Goal: Check status: Check status

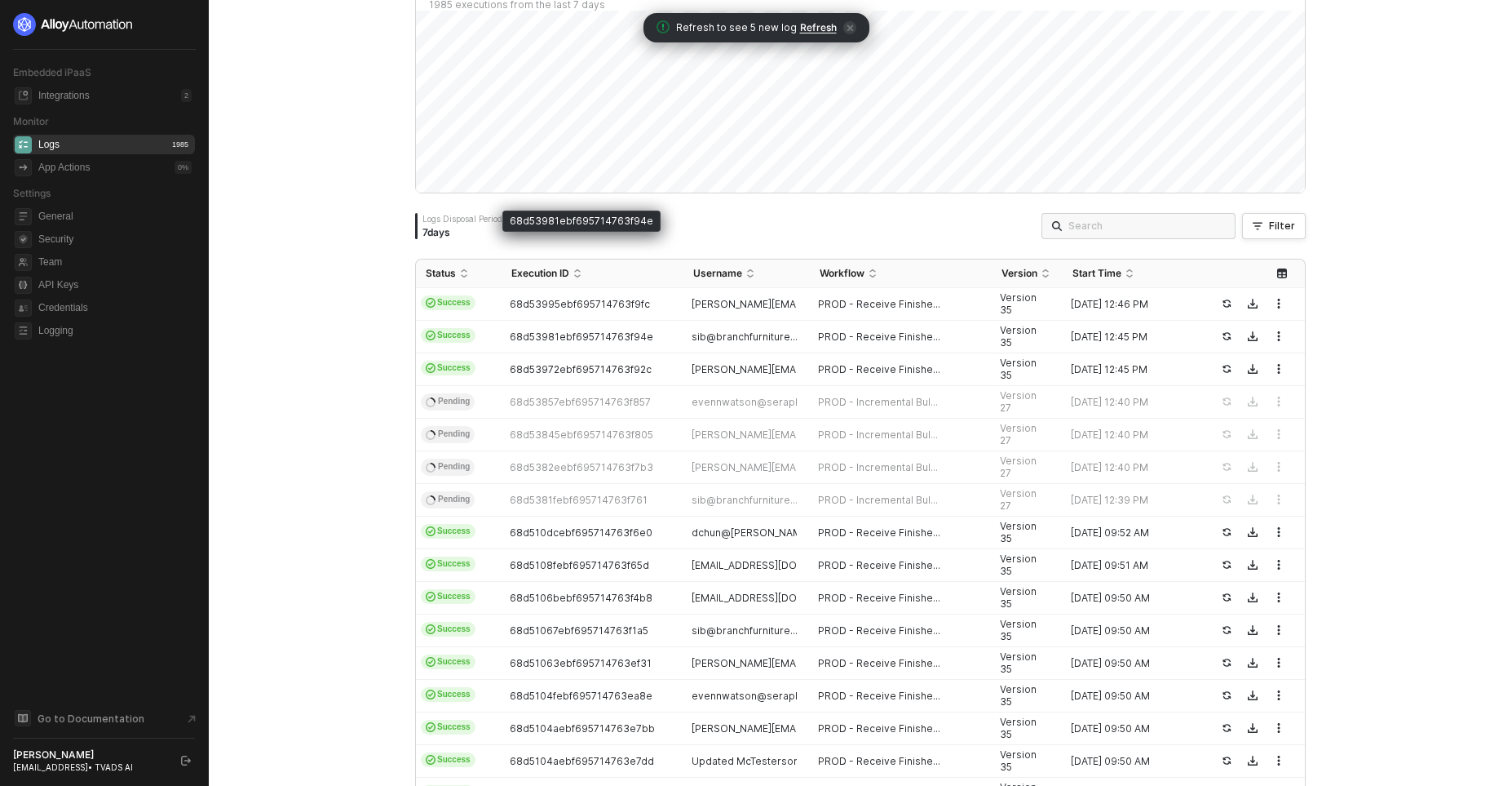
scroll to position [173, 0]
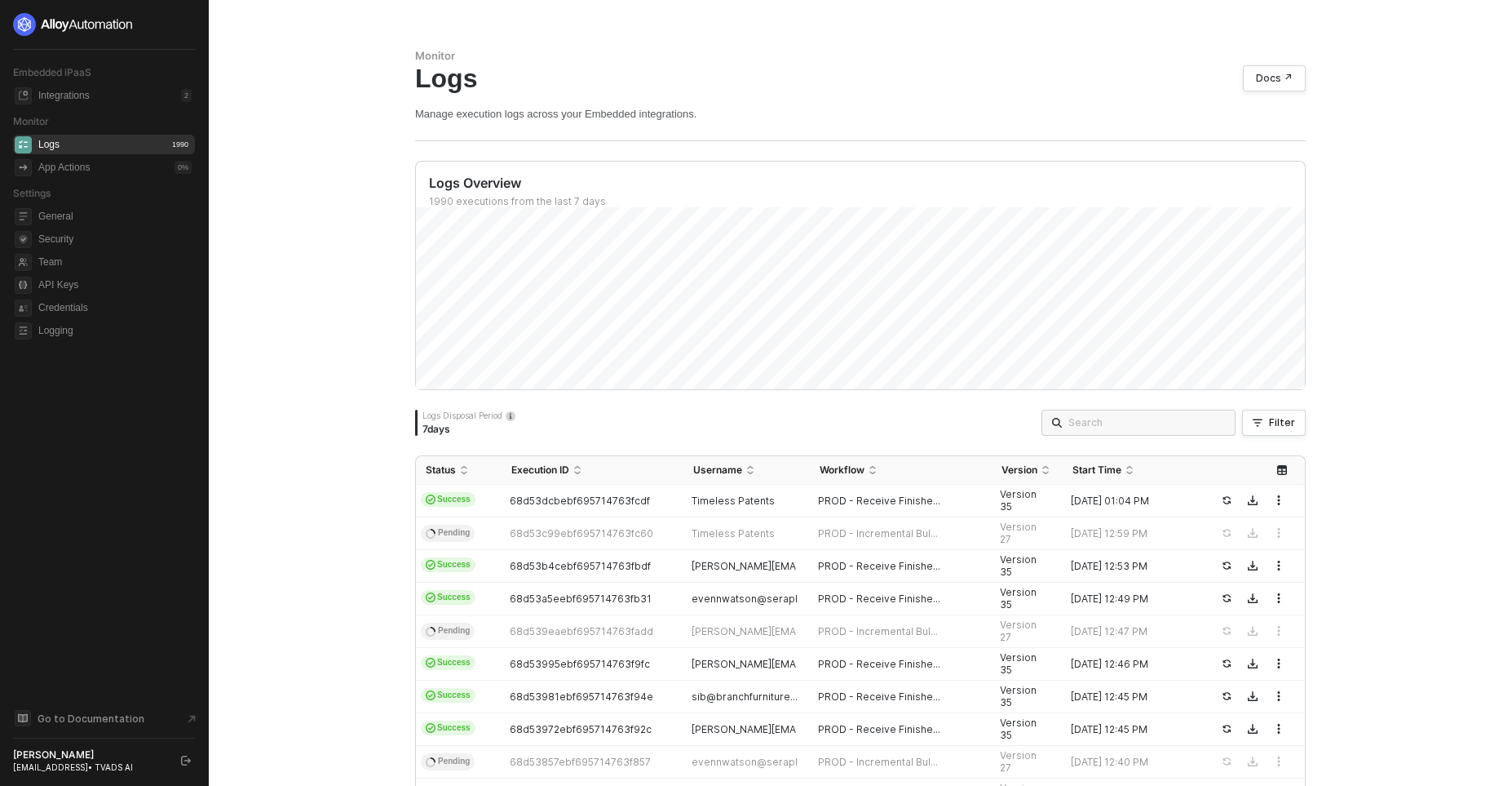
scroll to position [173, 0]
